Goal: Information Seeking & Learning: Find contact information

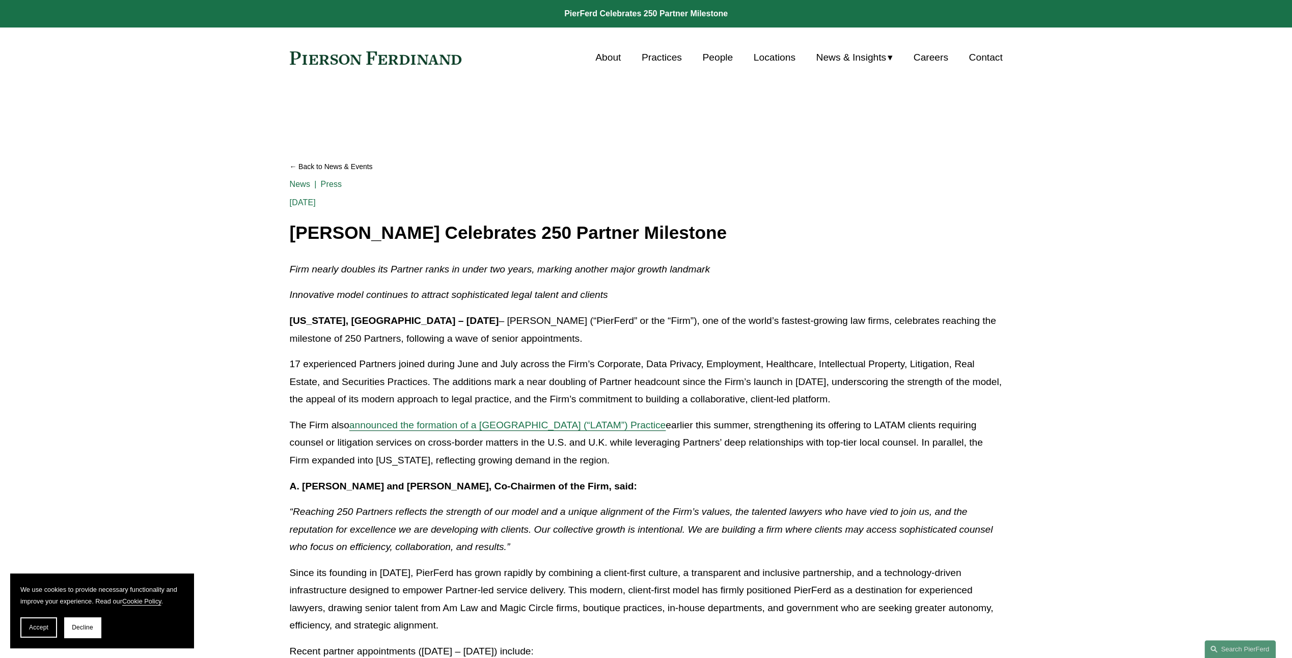
click at [604, 59] on link "About" at bounding box center [607, 57] width 25 height 19
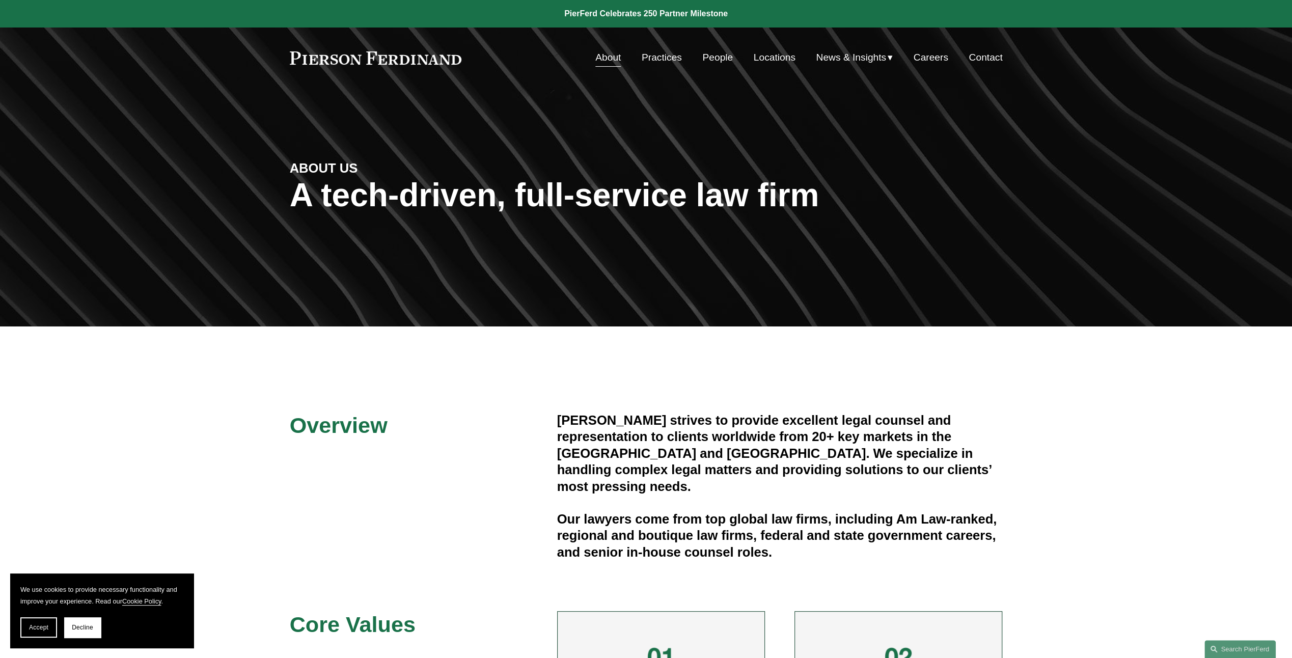
click at [780, 55] on link "Locations" at bounding box center [774, 57] width 42 height 19
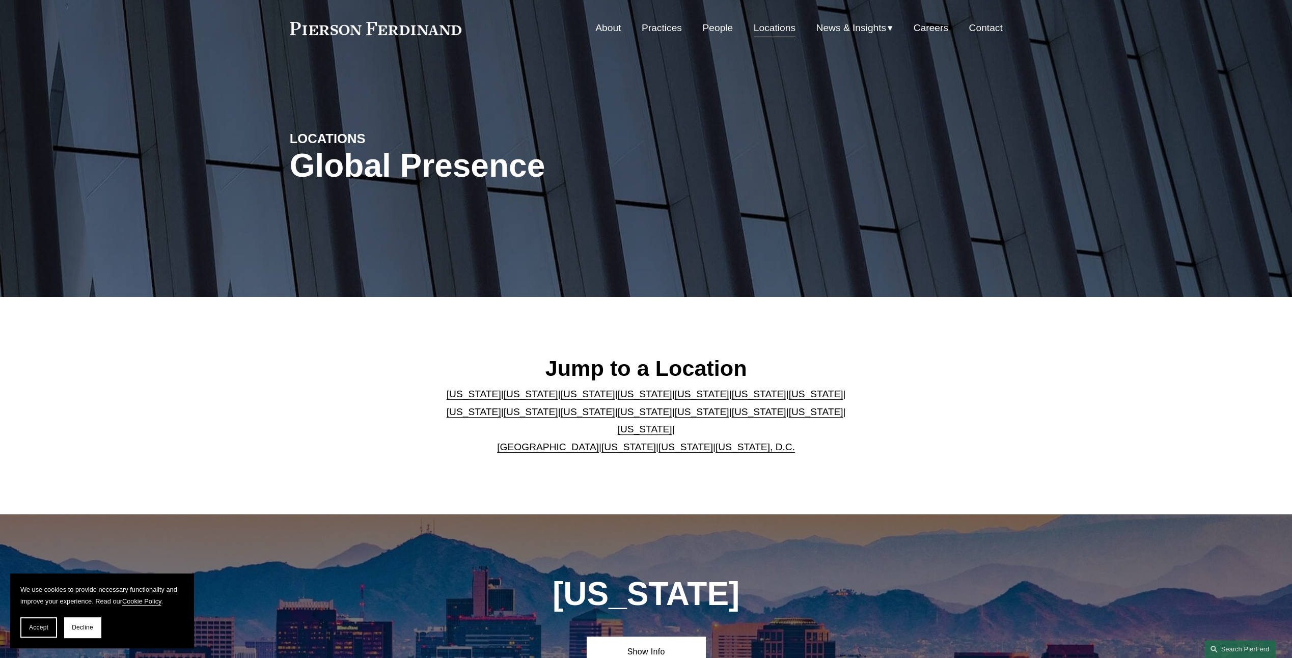
scroll to position [51, 0]
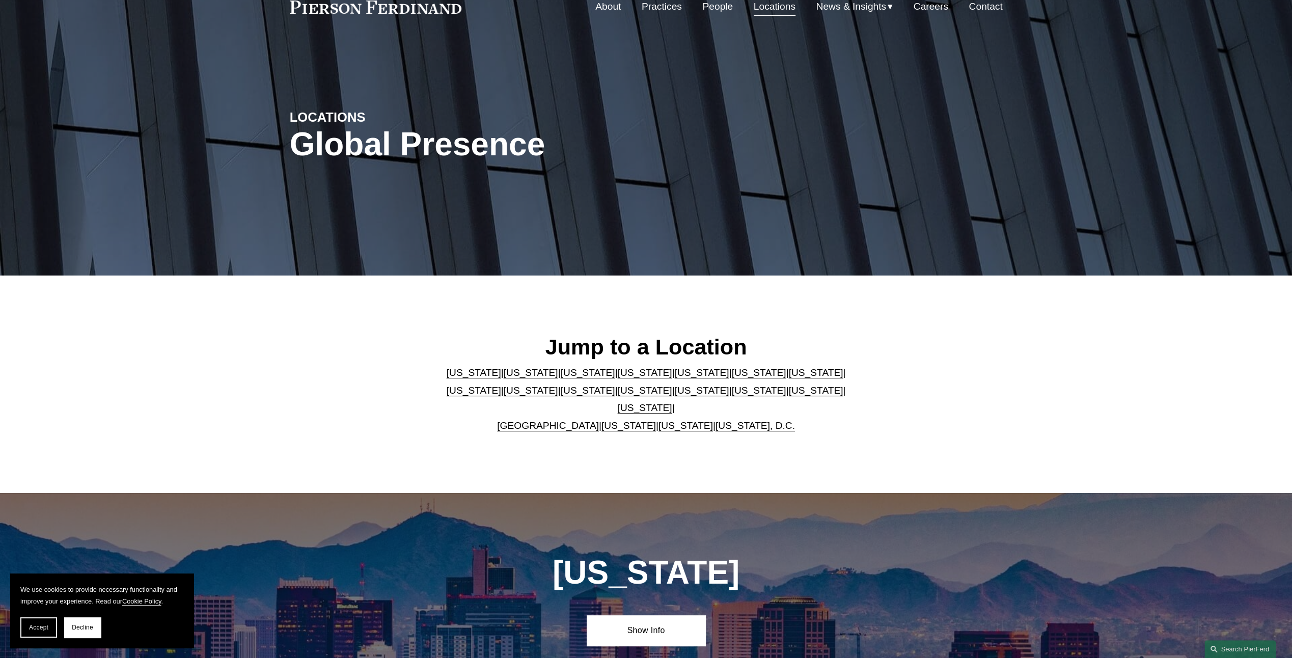
click at [672, 402] on link "Texas" at bounding box center [645, 407] width 54 height 11
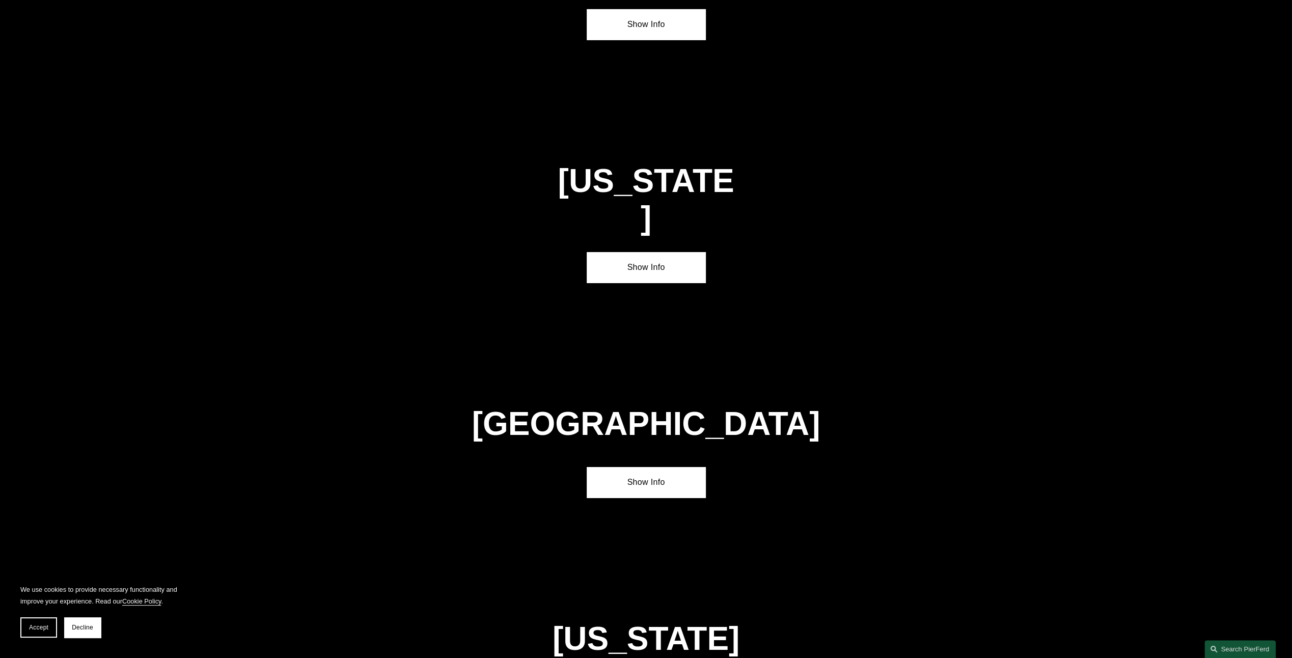
scroll to position [3546, 0]
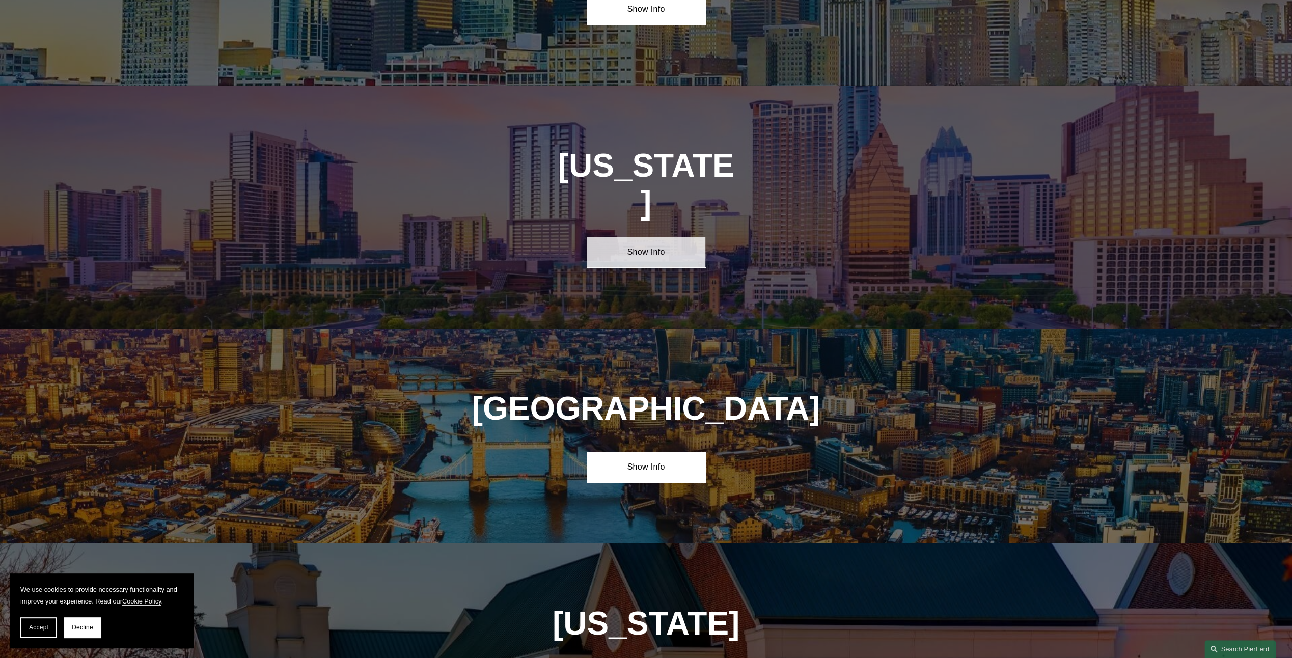
click at [640, 237] on link "Show Info" at bounding box center [645, 252] width 119 height 31
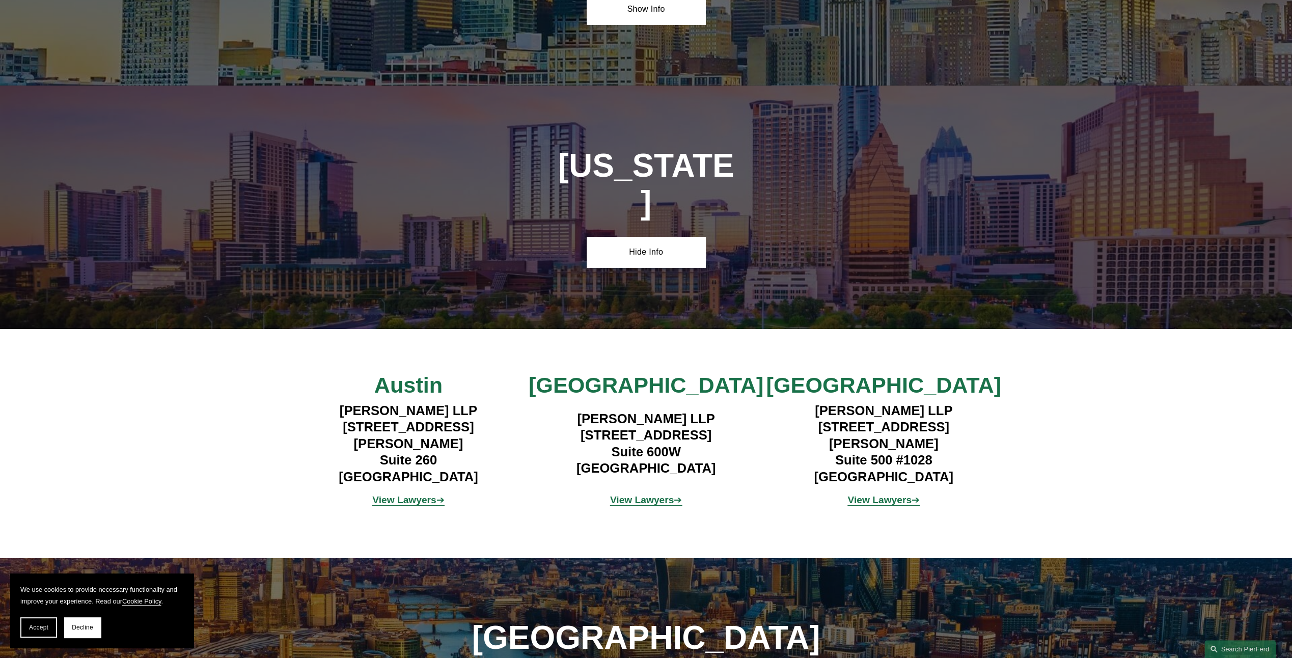
click at [407, 494] on strong "View Lawyers" at bounding box center [404, 499] width 64 height 11
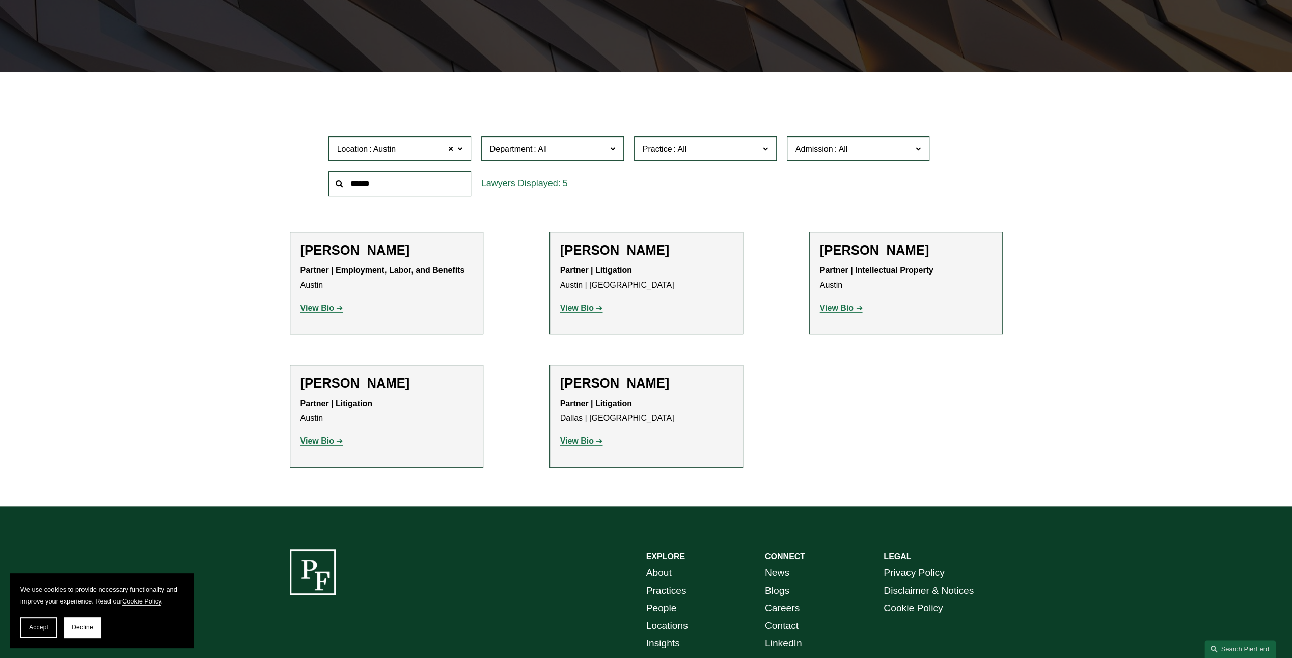
scroll to position [255, 0]
click at [320, 307] on strong "View Bio" at bounding box center [317, 307] width 34 height 9
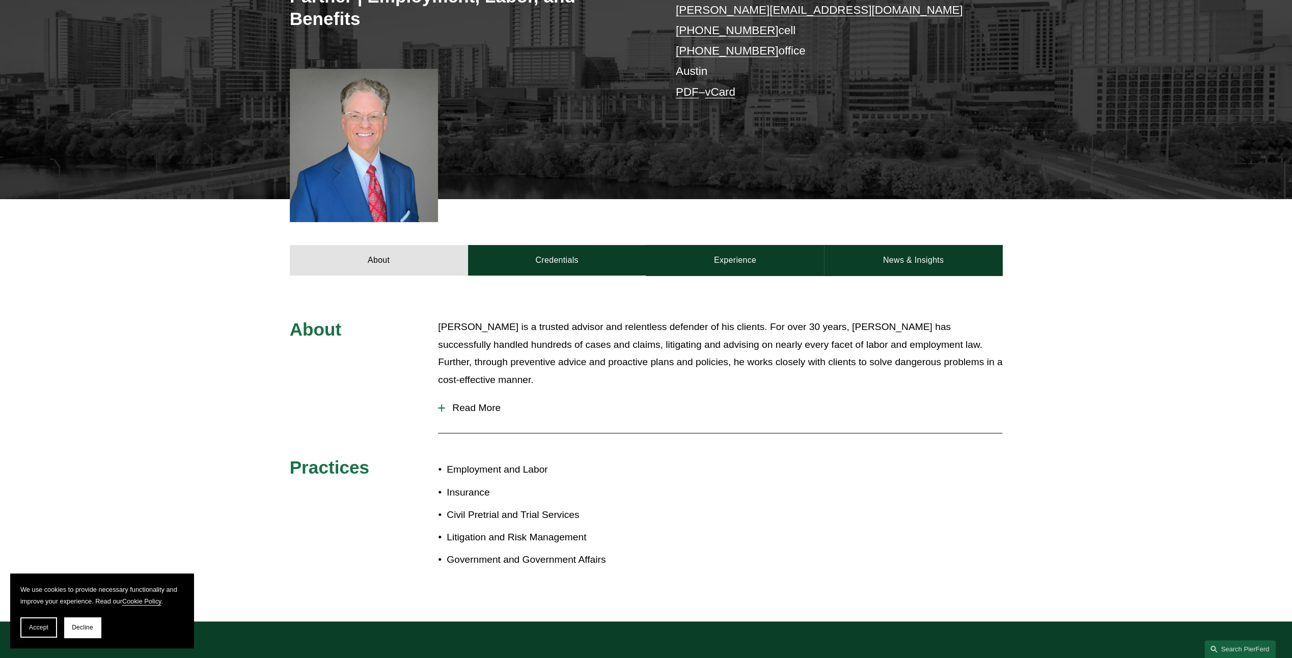
scroll to position [198, 0]
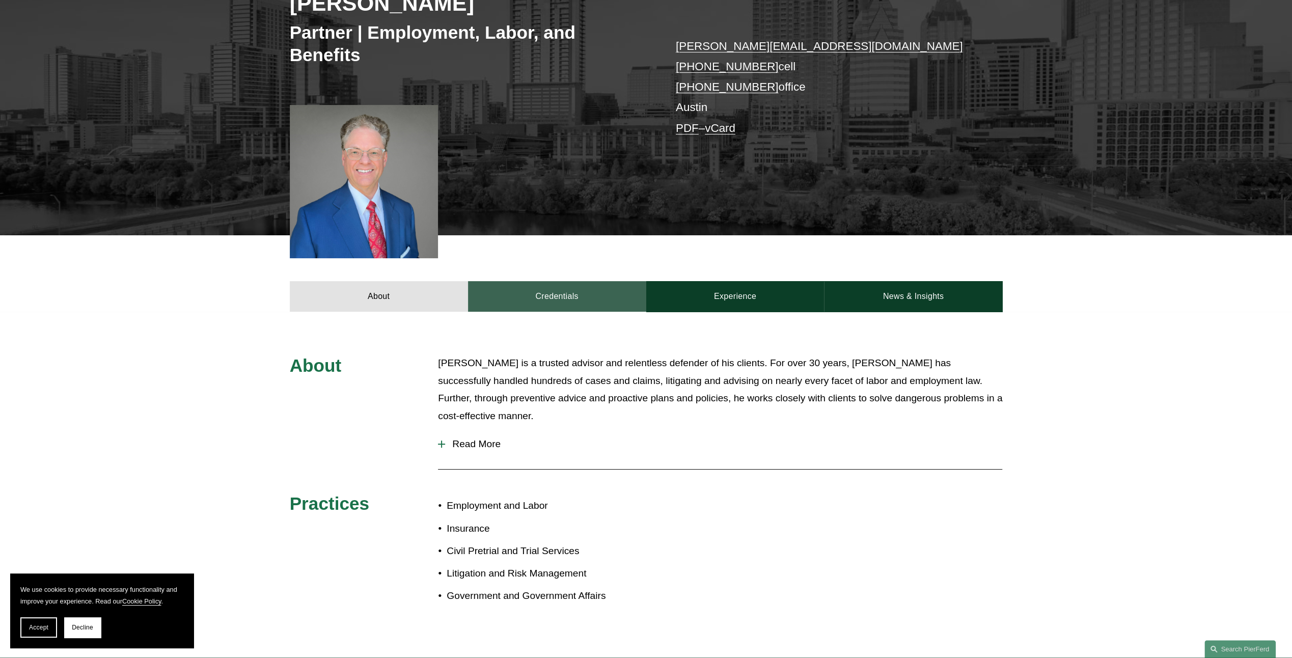
click at [553, 298] on link "Credentials" at bounding box center [557, 296] width 178 height 31
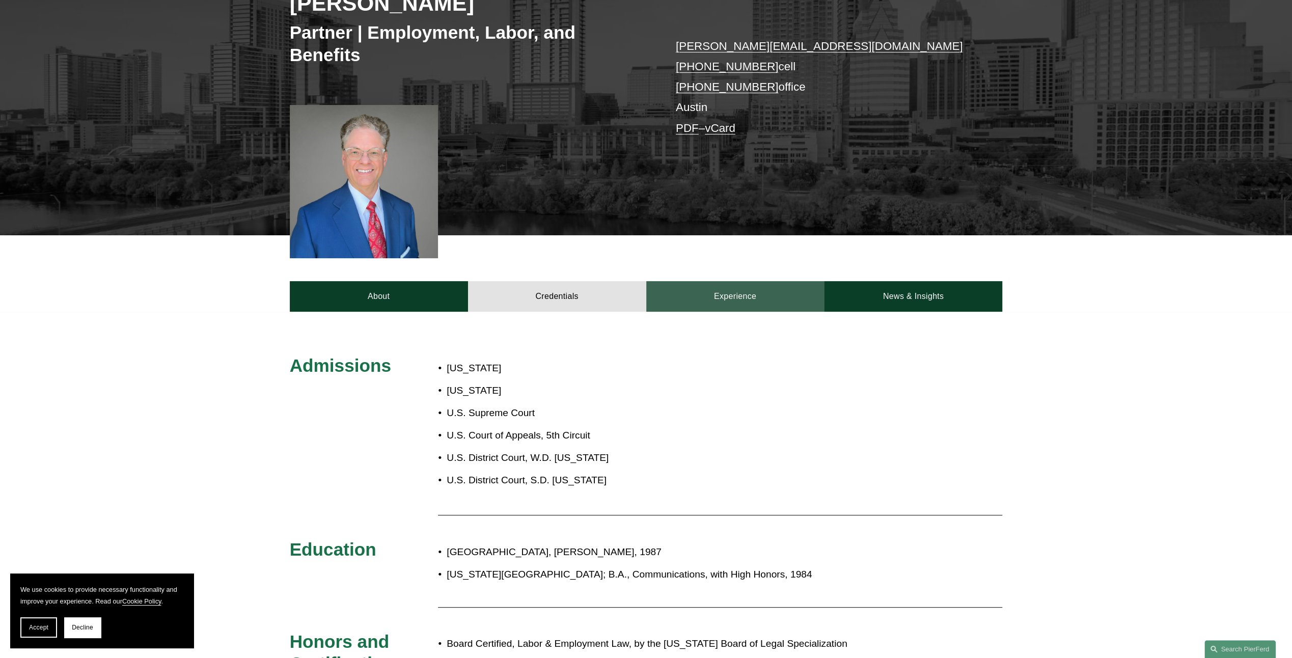
click at [740, 299] on link "Experience" at bounding box center [735, 296] width 178 height 31
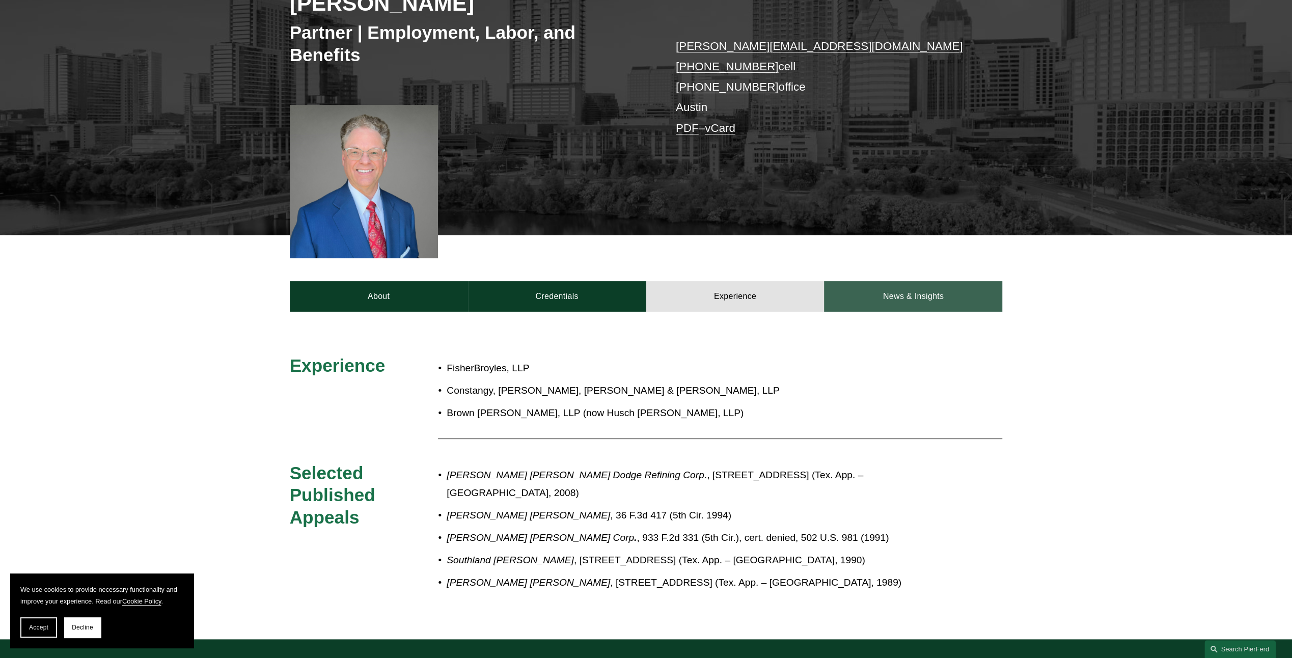
click at [909, 295] on link "News & Insights" at bounding box center [913, 296] width 178 height 31
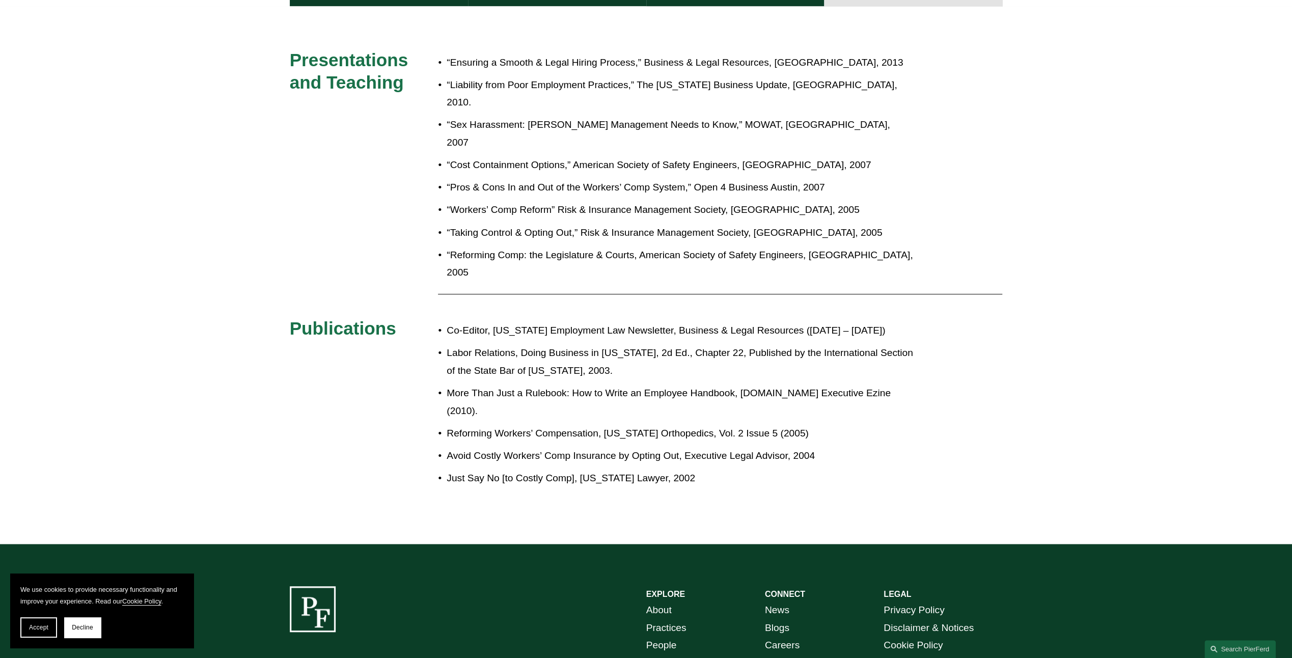
scroll to position [605, 0]
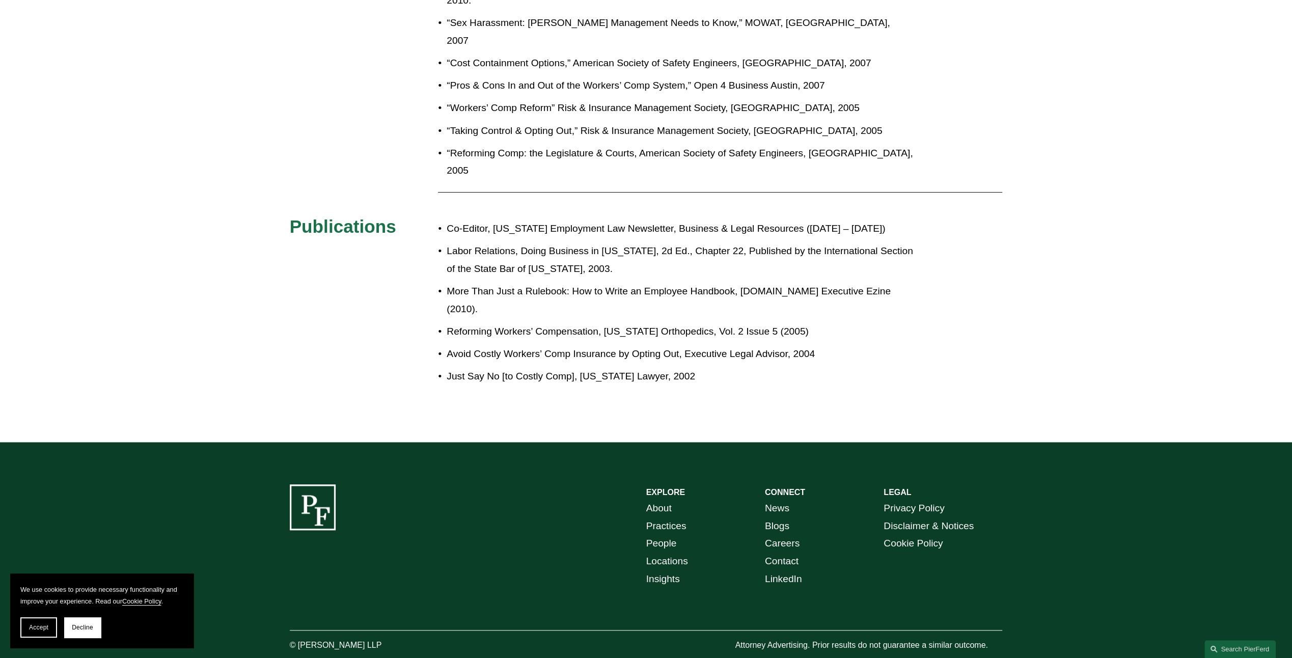
click at [667, 552] on link "Locations" at bounding box center [667, 561] width 42 height 18
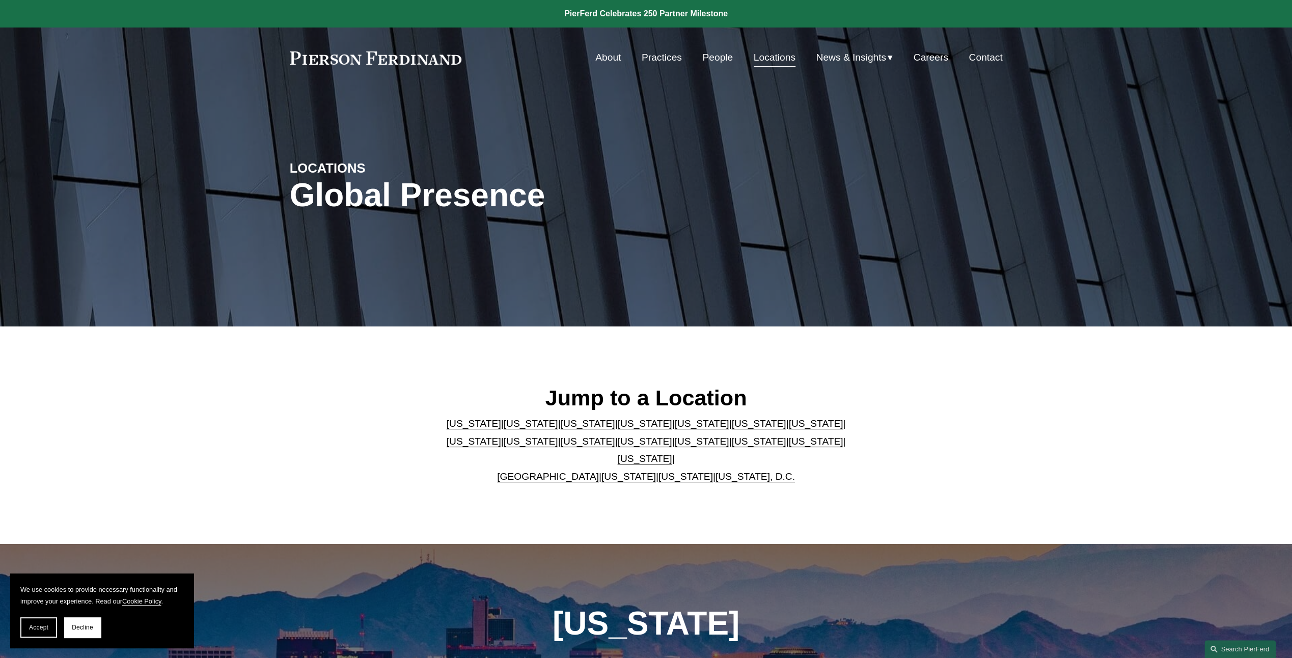
click at [672, 455] on link "[US_STATE]" at bounding box center [645, 458] width 54 height 11
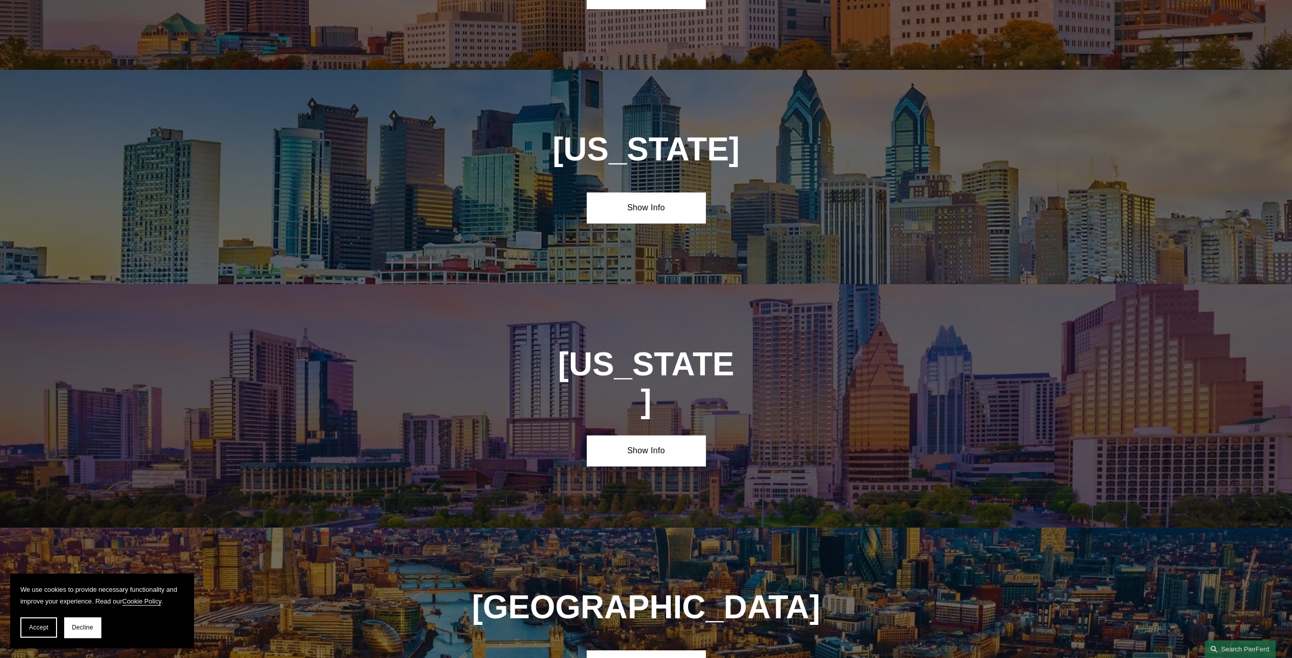
scroll to position [3546, 0]
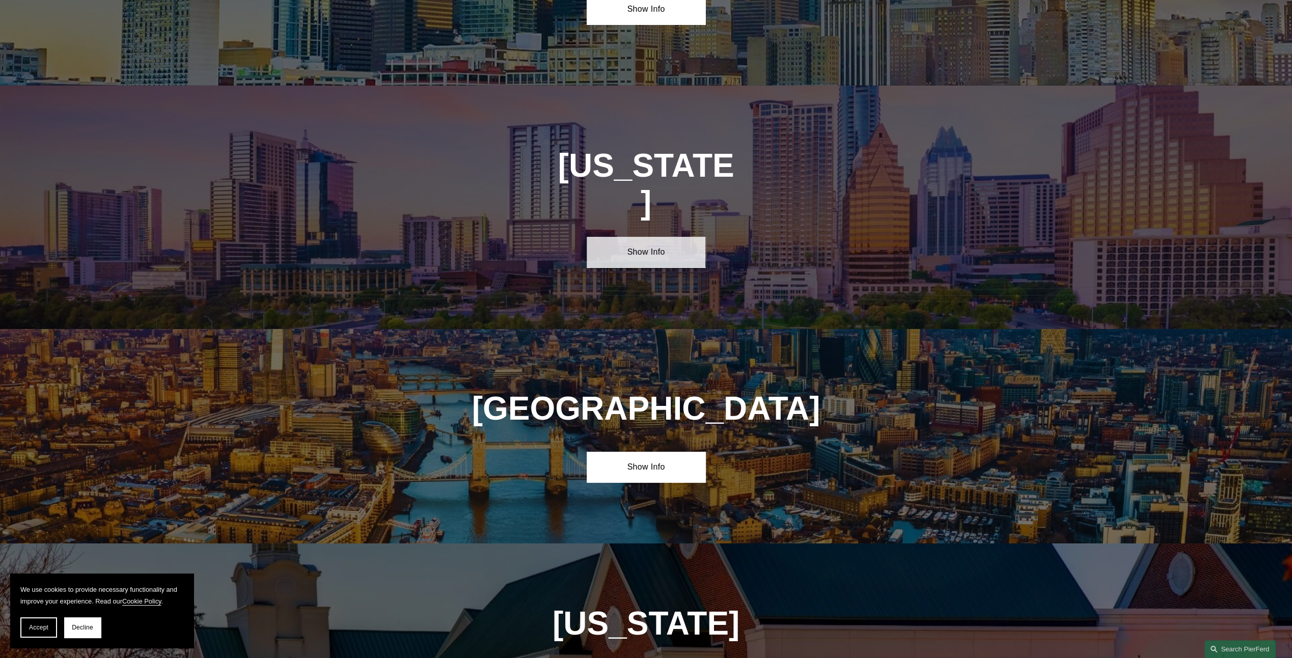
click at [647, 237] on link "Show Info" at bounding box center [645, 252] width 119 height 31
